Goal: Information Seeking & Learning: Find specific fact

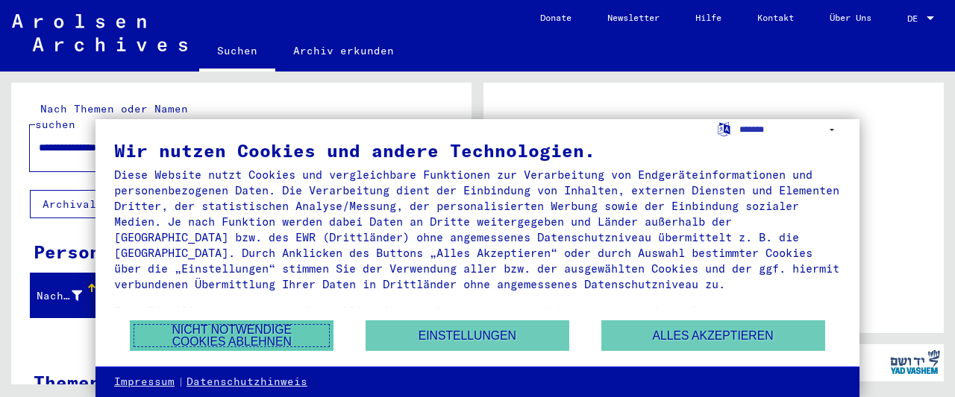
click at [260, 334] on button "Nicht notwendige Cookies ablehnen" at bounding box center [232, 336] width 204 height 31
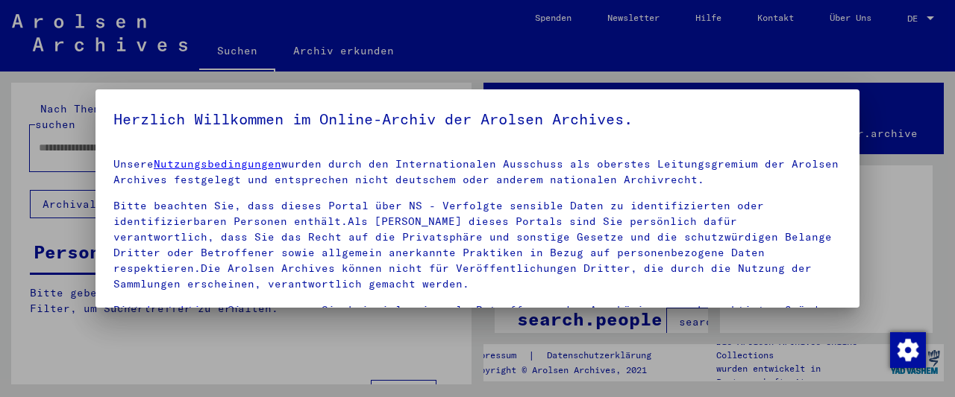
type input "**********"
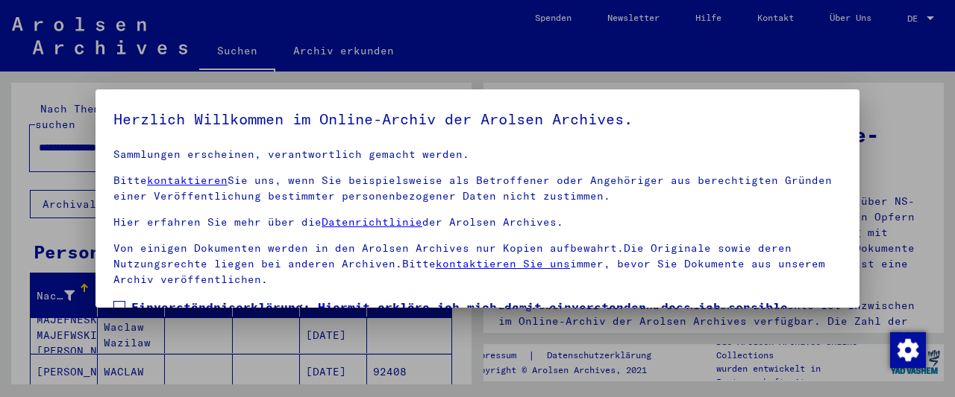
scroll to position [114, 0]
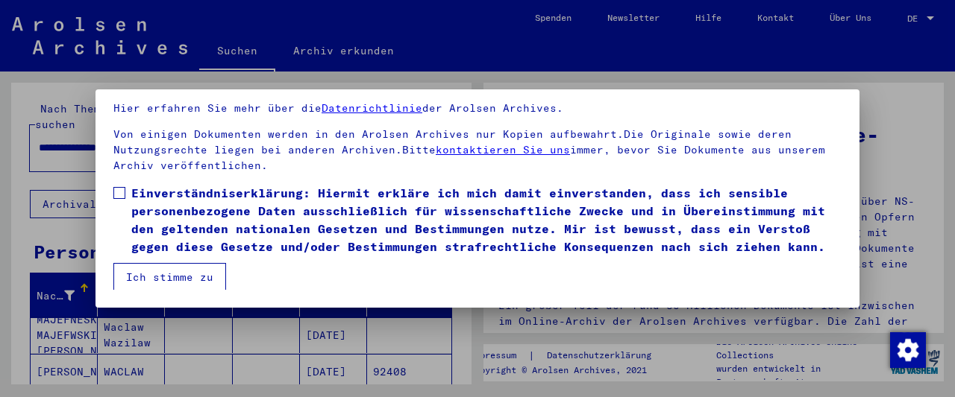
click at [117, 189] on span at bounding box center [119, 193] width 12 height 12
click at [148, 279] on button "Ich stimme zu" at bounding box center [169, 277] width 113 height 28
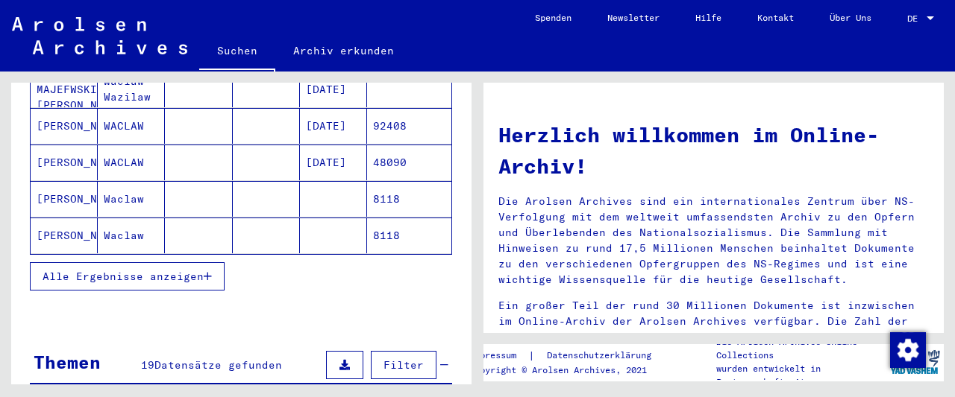
scroll to position [273, 0]
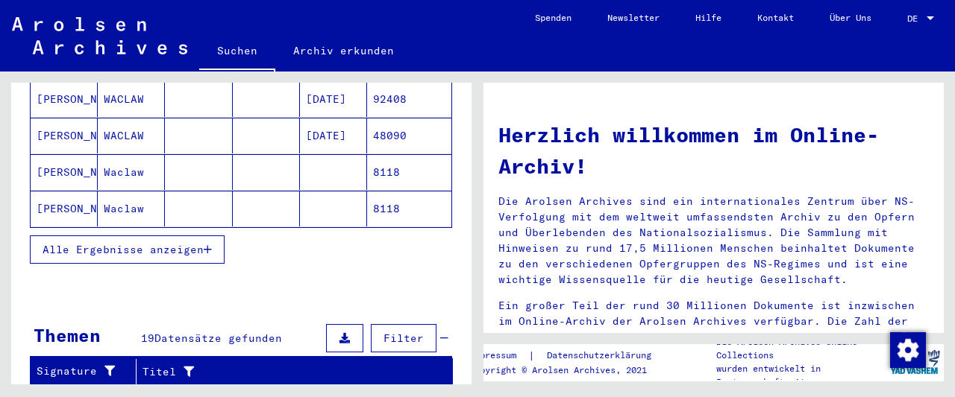
click at [167, 239] on button "Alle Ergebnisse anzeigen" at bounding box center [127, 250] width 195 height 28
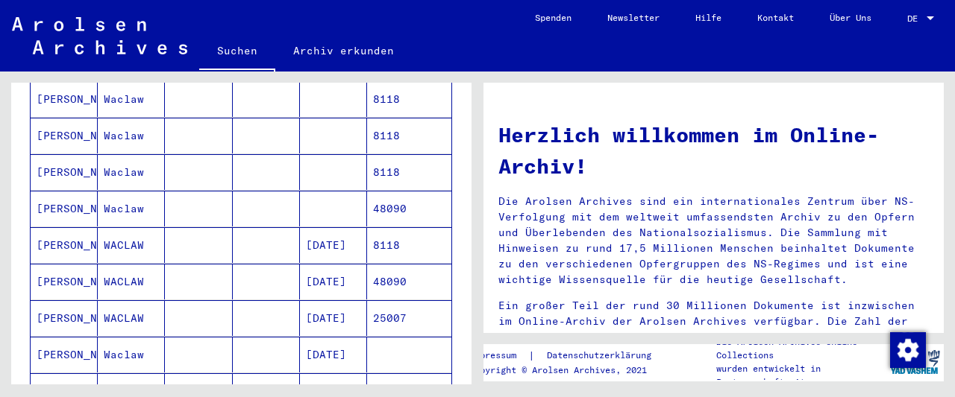
scroll to position [356, 0]
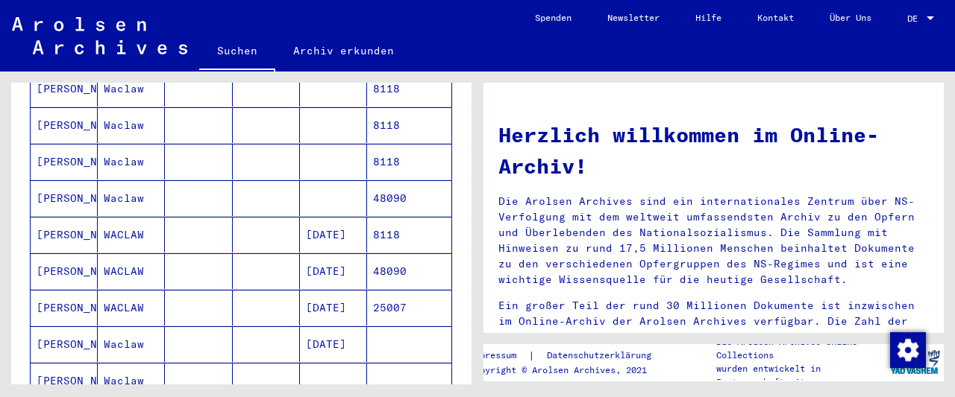
click at [123, 290] on mat-cell "WACLAW" at bounding box center [131, 308] width 67 height 36
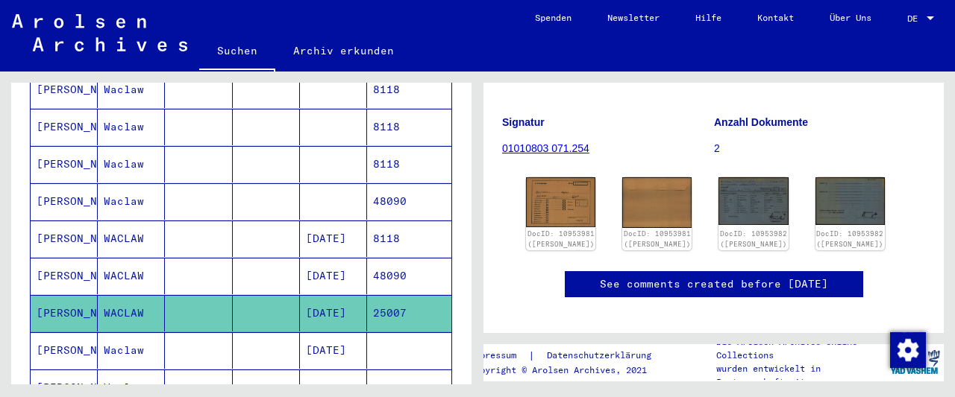
scroll to position [166, 0]
click at [553, 141] on figure "Signatur 01010803 071.254" at bounding box center [607, 137] width 211 height 67
click at [553, 148] on link "01010803 071.254" at bounding box center [545, 148] width 87 height 12
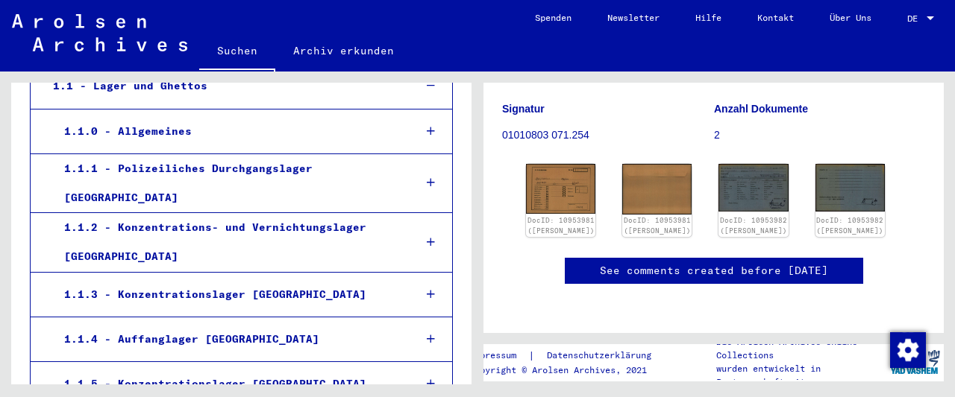
scroll to position [227, 0]
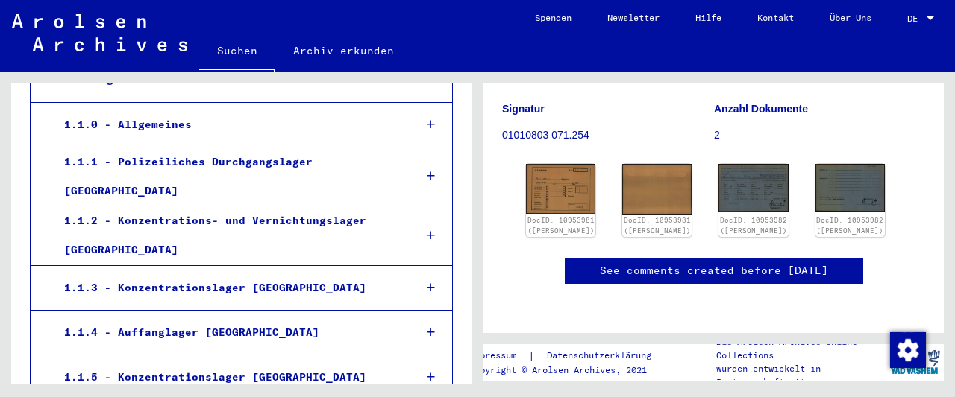
click at [432, 124] on icon at bounding box center [431, 124] width 8 height 10
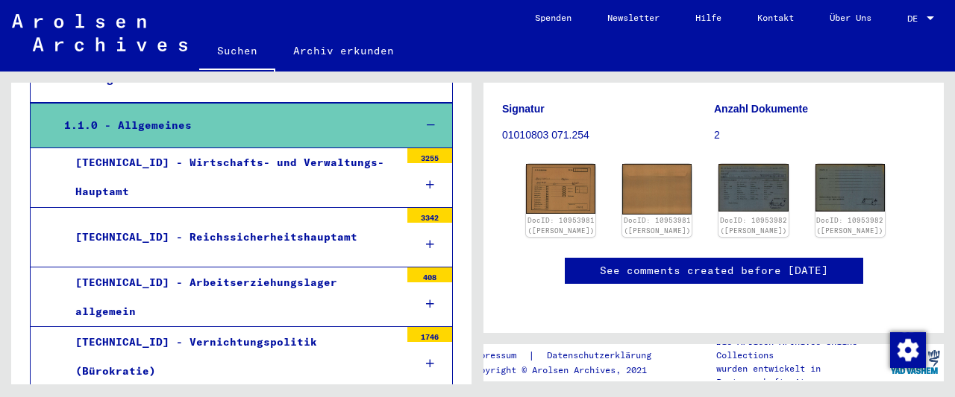
click at [432, 124] on icon at bounding box center [431, 125] width 8 height 10
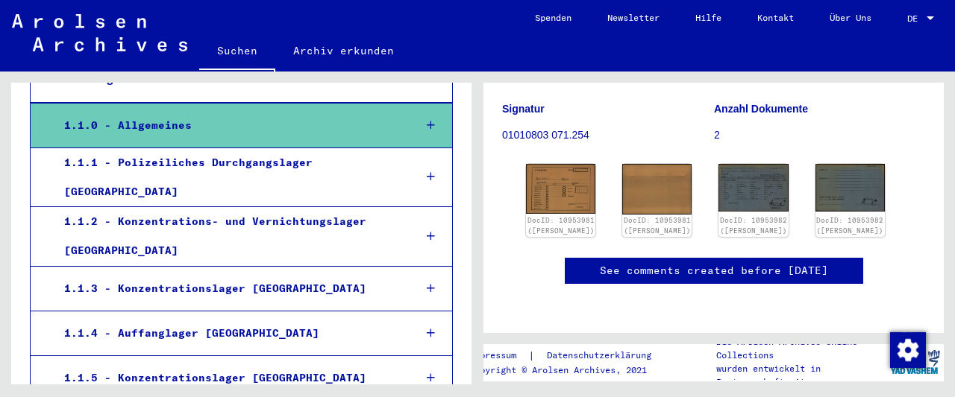
click at [432, 124] on icon at bounding box center [431, 125] width 8 height 10
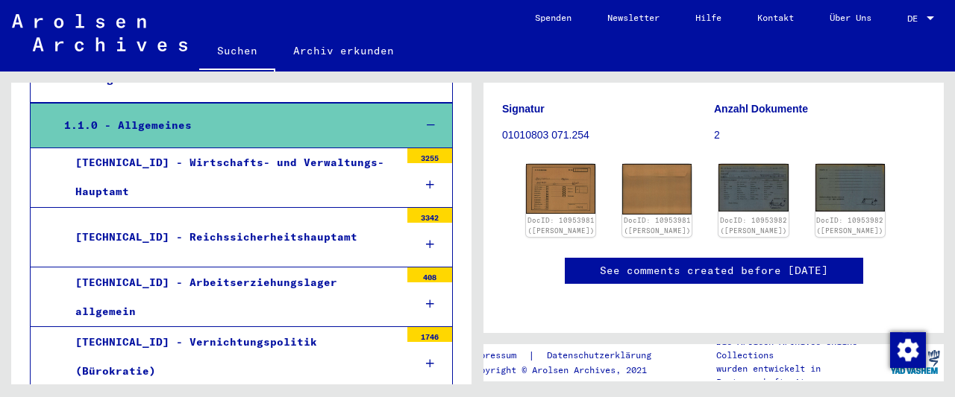
click at [432, 124] on icon at bounding box center [431, 125] width 8 height 10
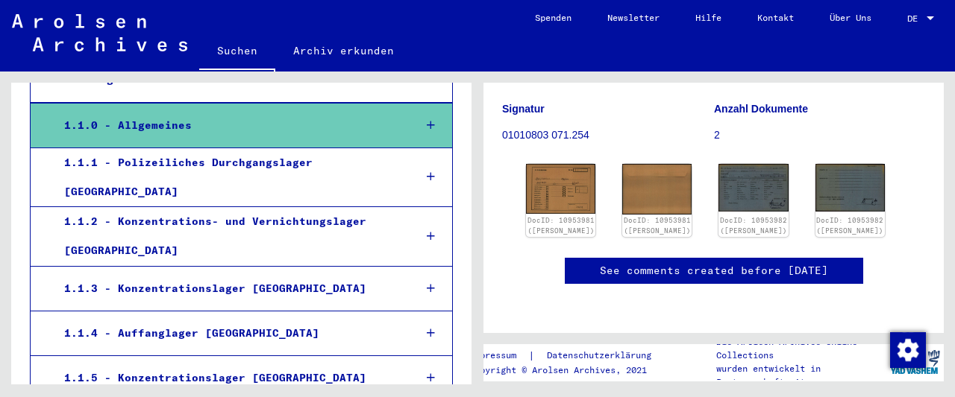
click at [432, 172] on icon at bounding box center [431, 177] width 8 height 10
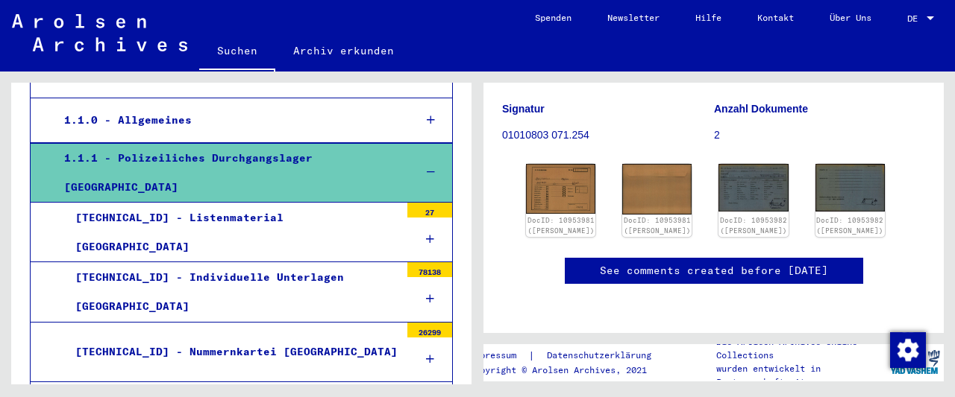
scroll to position [231, 0]
click at [430, 219] on div at bounding box center [429, 240] width 45 height 44
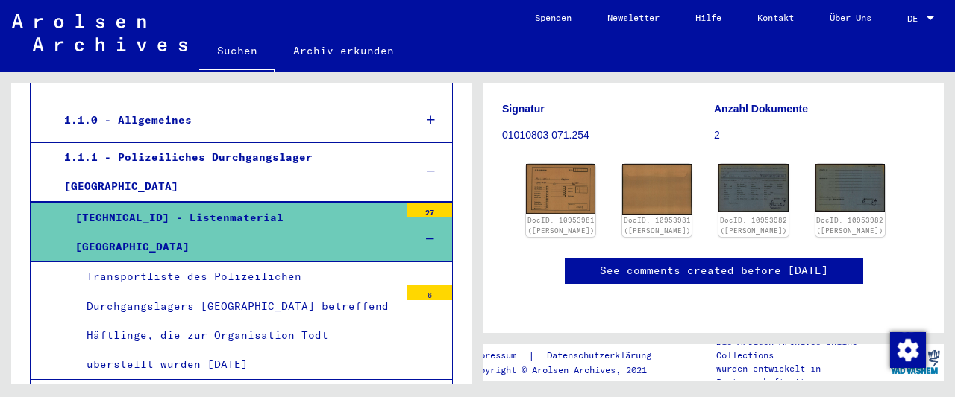
click at [430, 219] on div at bounding box center [429, 240] width 45 height 44
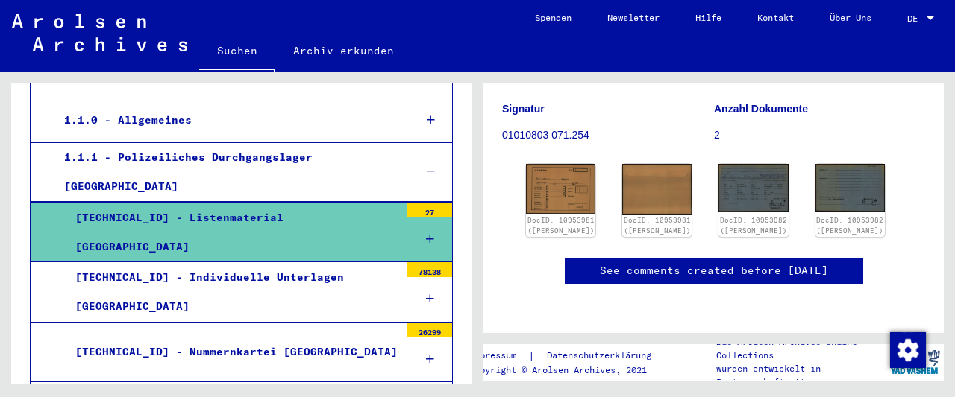
click at [430, 294] on icon at bounding box center [430, 299] width 8 height 10
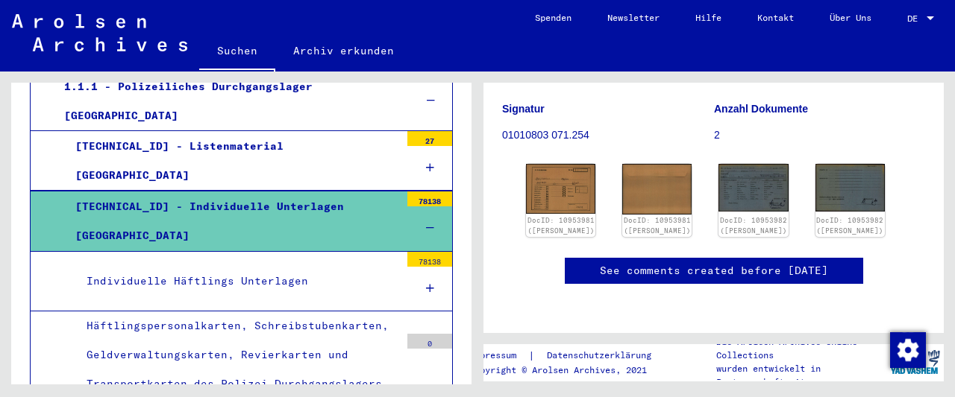
scroll to position [304, 0]
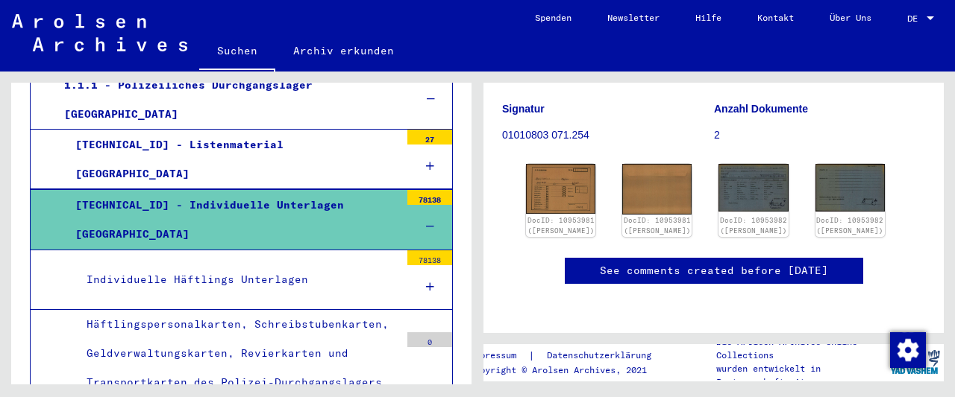
click at [430, 282] on icon at bounding box center [430, 287] width 8 height 10
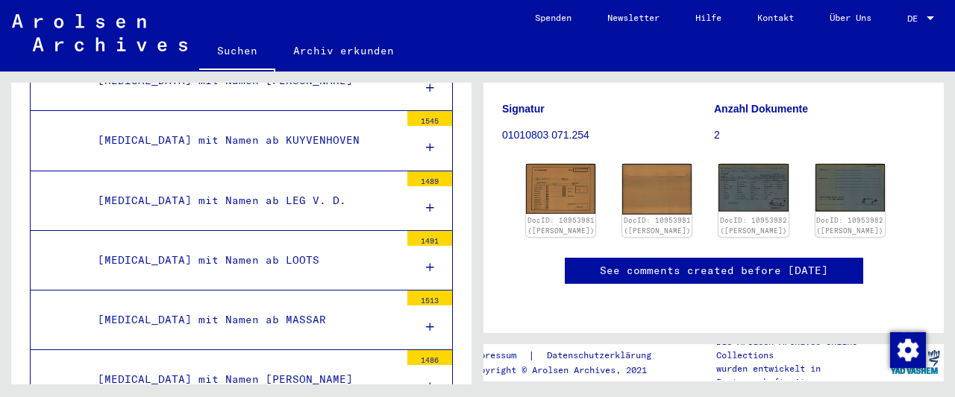
scroll to position [2003, 0]
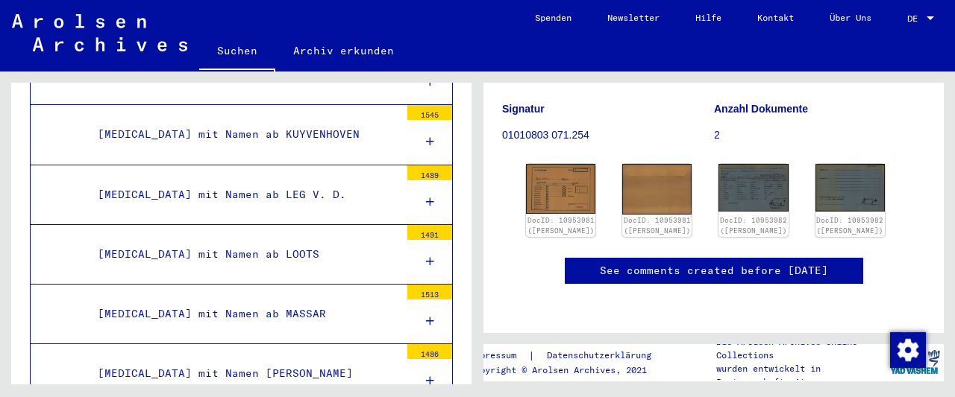
click at [431, 257] on icon at bounding box center [430, 262] width 8 height 10
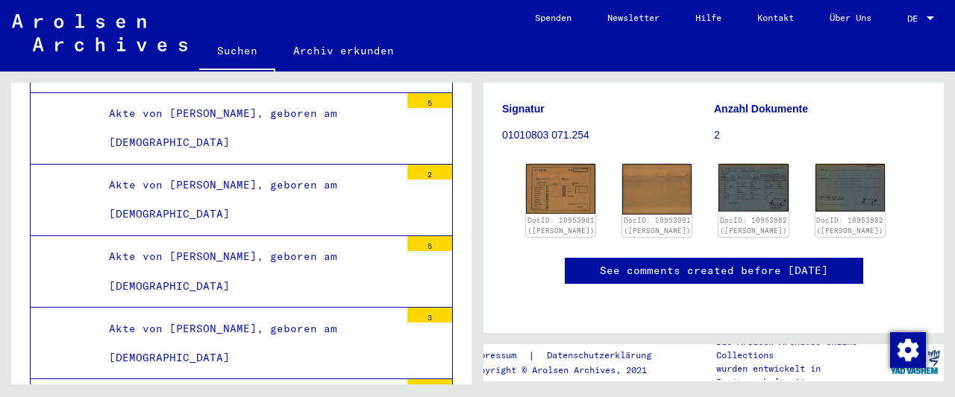
scroll to position [26943, 0]
click at [565, 163] on img at bounding box center [560, 189] width 73 height 52
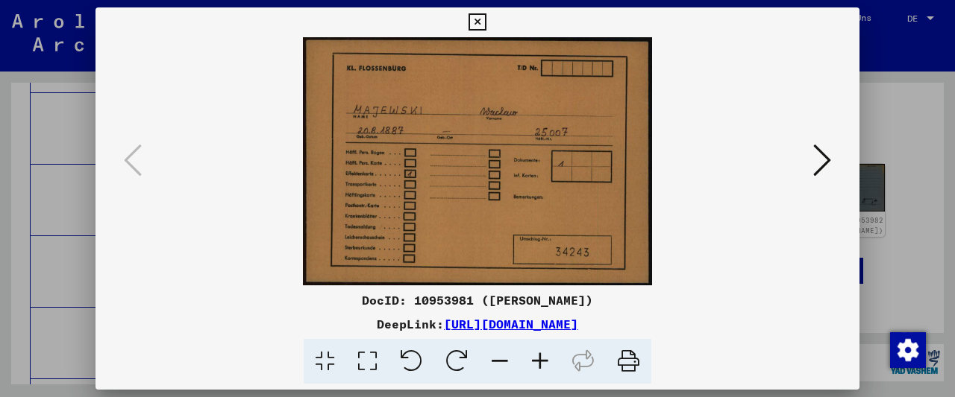
click at [823, 161] on icon at bounding box center [822, 160] width 18 height 36
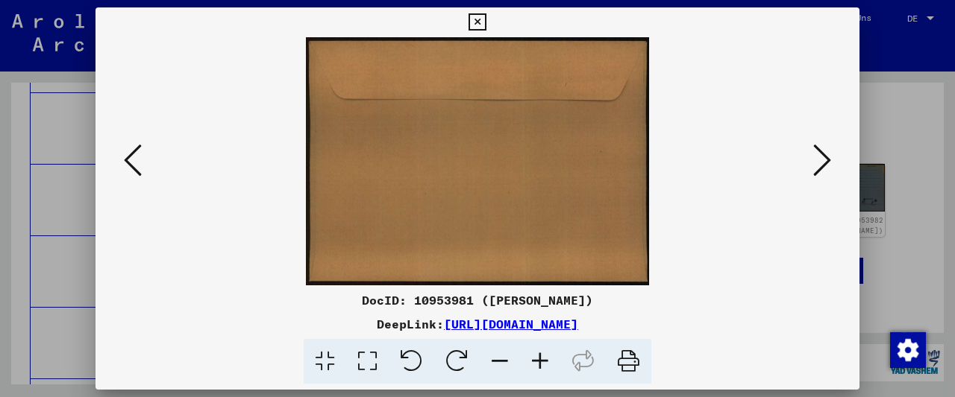
click at [823, 161] on icon at bounding box center [822, 160] width 18 height 36
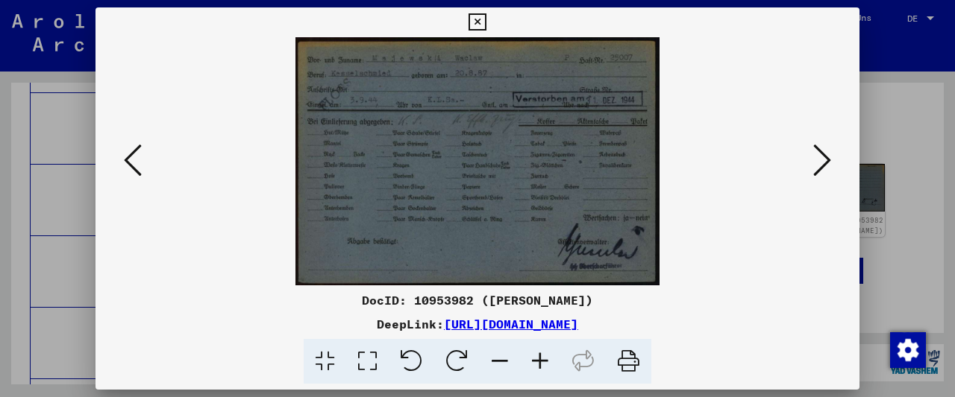
click at [535, 352] on icon at bounding box center [540, 361] width 40 height 45
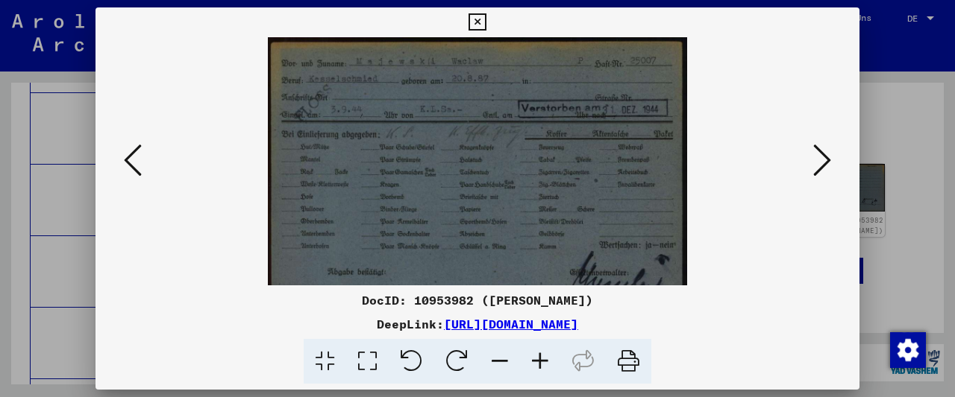
click at [535, 352] on icon at bounding box center [540, 361] width 40 height 45
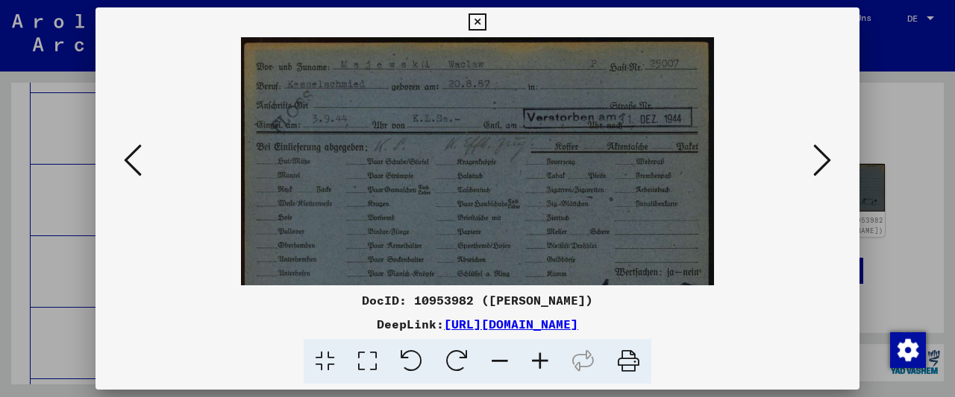
click at [535, 352] on icon at bounding box center [540, 361] width 40 height 45
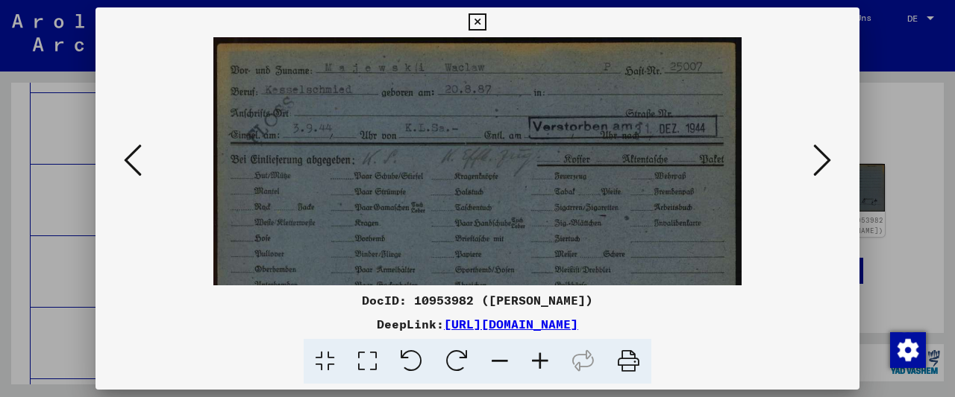
click at [485, 24] on icon at bounding box center [476, 22] width 17 height 18
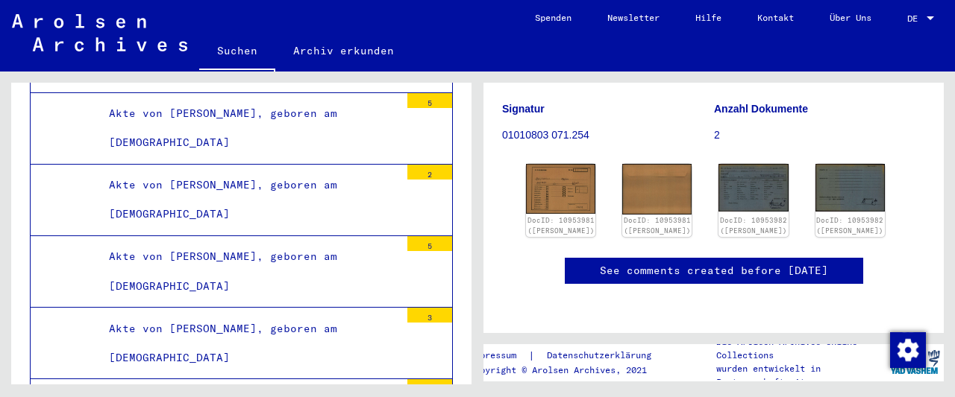
scroll to position [0, 0]
